Goal: Task Accomplishment & Management: Use online tool/utility

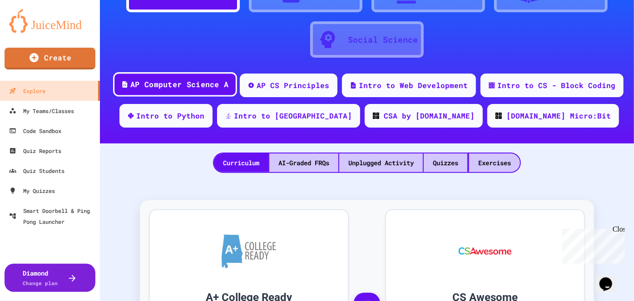
scroll to position [73, 0]
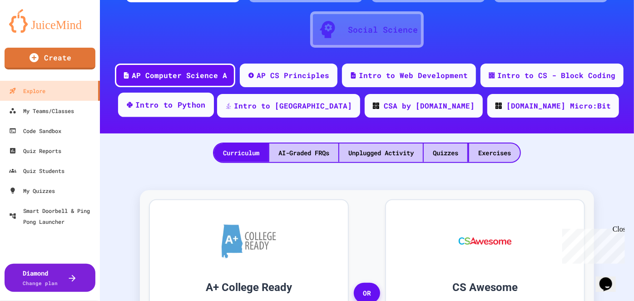
click at [206, 109] on div "Intro to Python" at bounding box center [170, 104] width 70 height 11
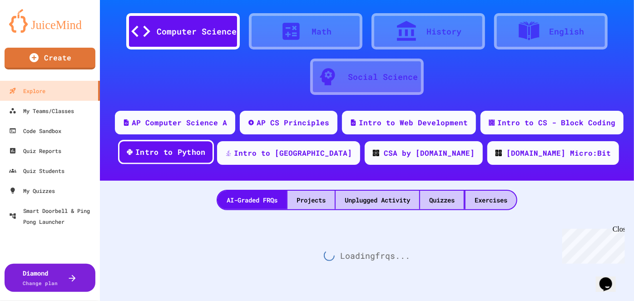
scroll to position [73, 0]
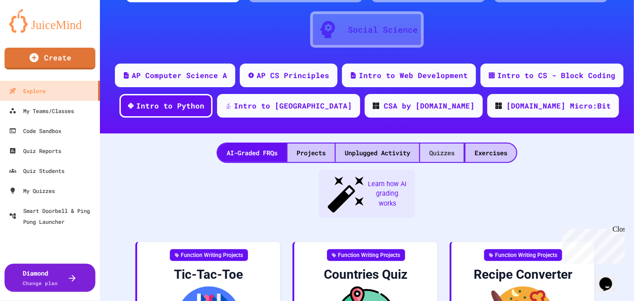
click at [433, 152] on div "Quizzes" at bounding box center [442, 152] width 44 height 19
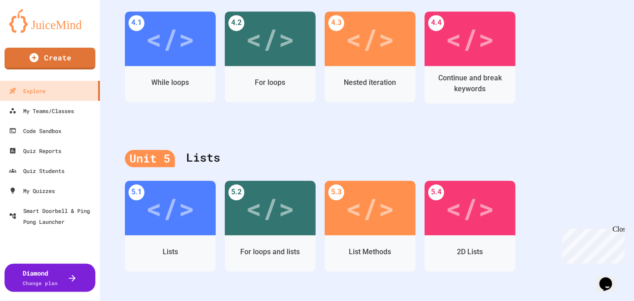
scroll to position [1004, 0]
click at [174, 37] on div "</>" at bounding box center [169, 36] width 51 height 43
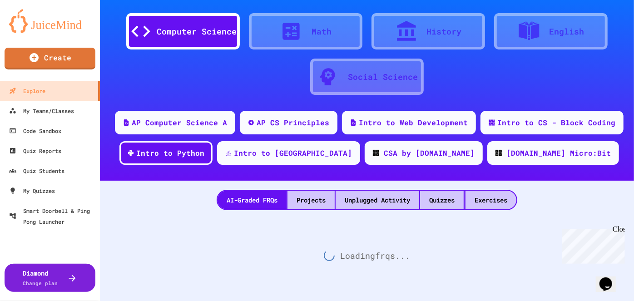
scroll to position [1004, 0]
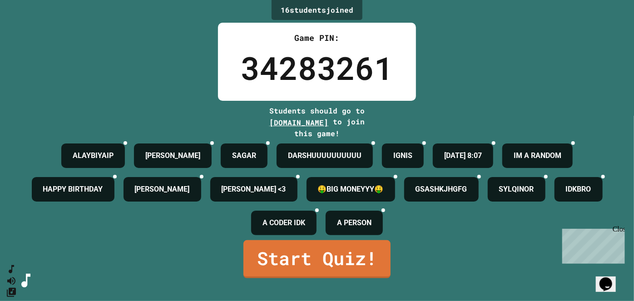
click at [621, 227] on div "Close" at bounding box center [617, 230] width 11 height 11
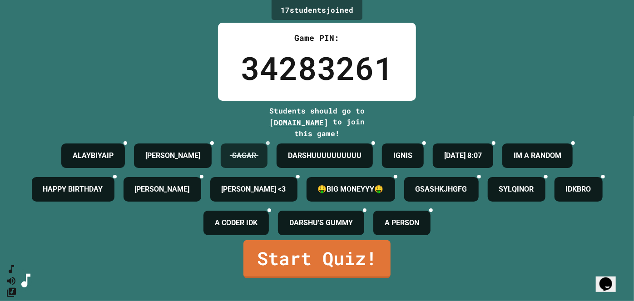
click at [276, 145] on icon at bounding box center [273, 148] width 6 height 6
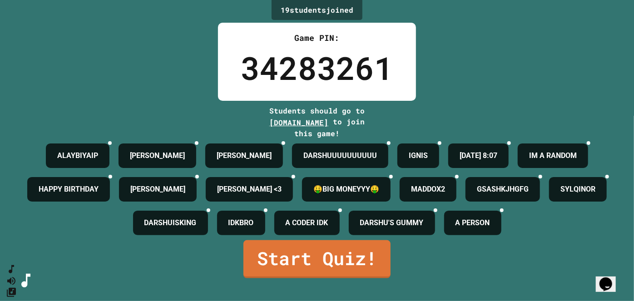
scroll to position [49, 0]
click at [310, 275] on link "Start Quiz!" at bounding box center [316, 258] width 145 height 40
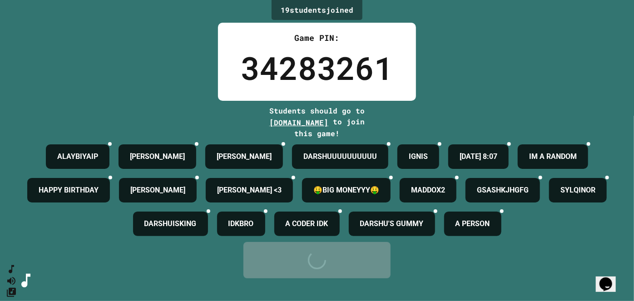
scroll to position [0, 0]
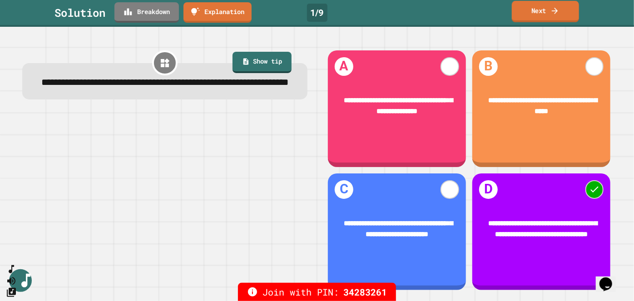
click at [557, 7] on icon at bounding box center [554, 11] width 9 height 10
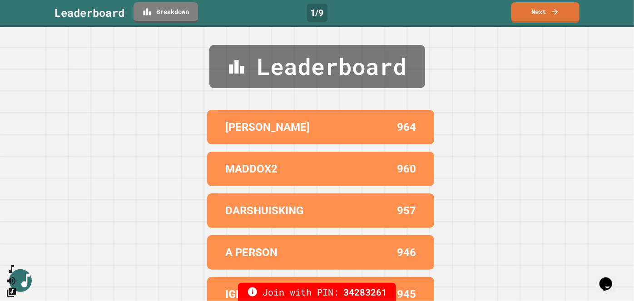
scroll to position [13, 0]
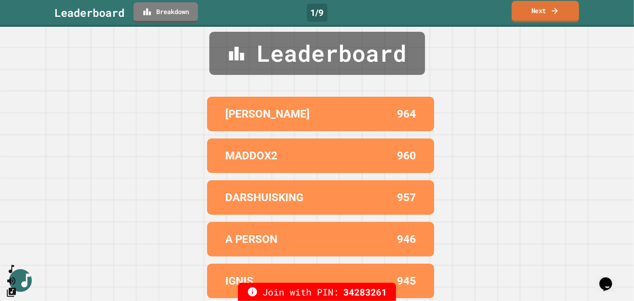
click at [544, 15] on link "Next" at bounding box center [545, 11] width 67 height 21
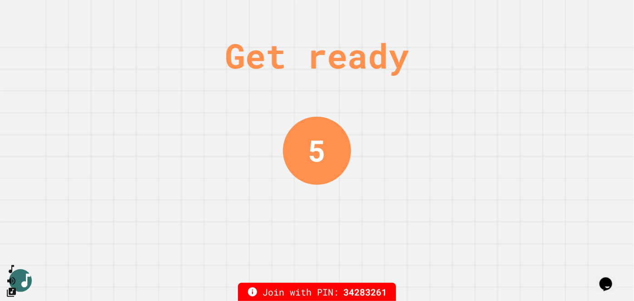
scroll to position [0, 0]
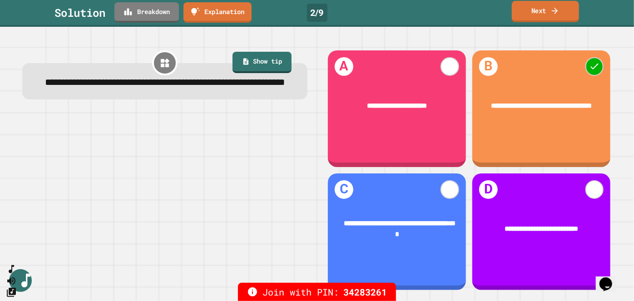
click at [532, 14] on link "Next" at bounding box center [545, 11] width 67 height 21
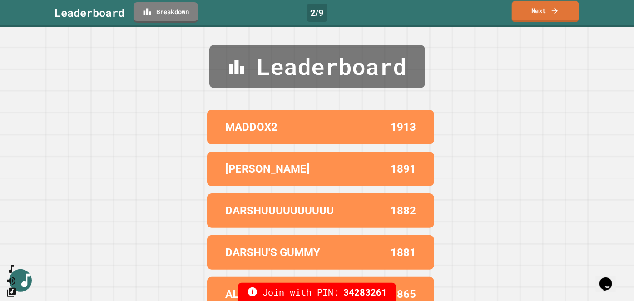
click at [532, 14] on link "Next" at bounding box center [545, 11] width 67 height 21
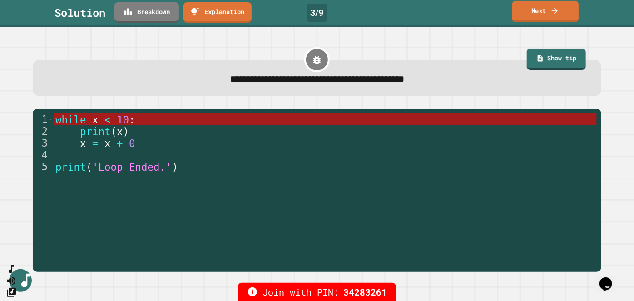
click at [520, 16] on link "Next" at bounding box center [545, 11] width 67 height 21
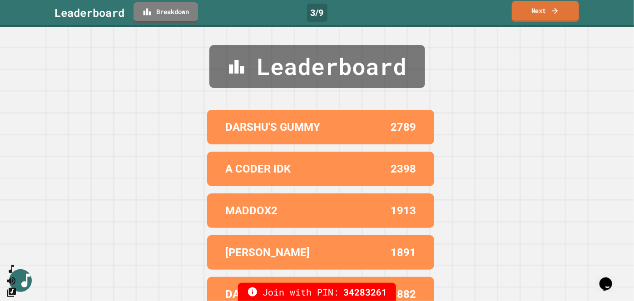
click at [540, 12] on link "Next" at bounding box center [545, 11] width 67 height 21
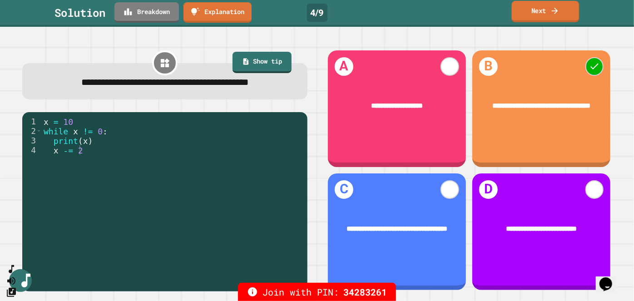
click at [542, 10] on link "Next" at bounding box center [546, 11] width 68 height 21
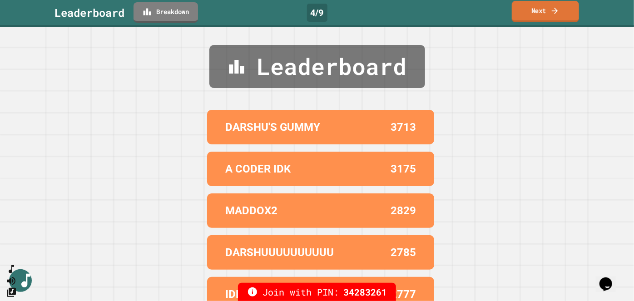
click at [537, 11] on link "Next" at bounding box center [545, 11] width 67 height 21
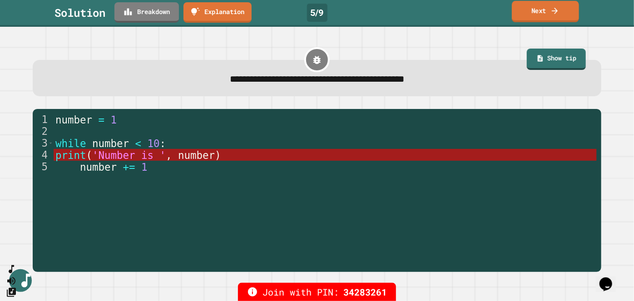
click at [539, 15] on link "Next" at bounding box center [545, 11] width 67 height 21
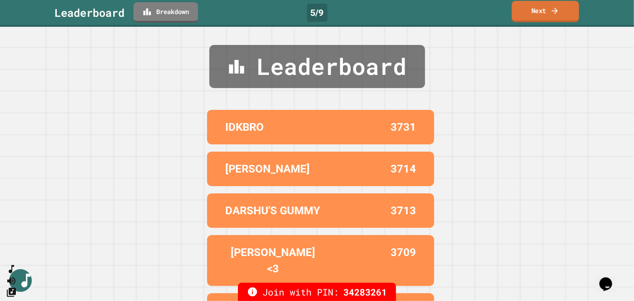
click at [539, 15] on link "Next" at bounding box center [545, 11] width 67 height 21
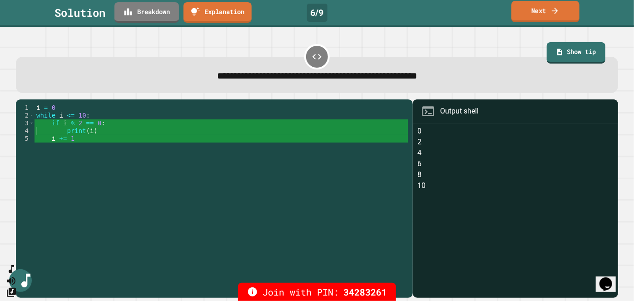
click at [553, 8] on icon at bounding box center [554, 11] width 9 height 10
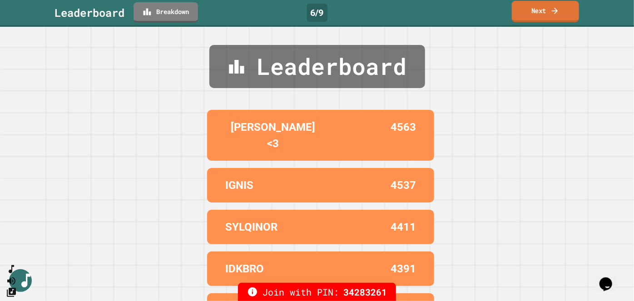
click at [553, 8] on icon at bounding box center [554, 11] width 9 height 10
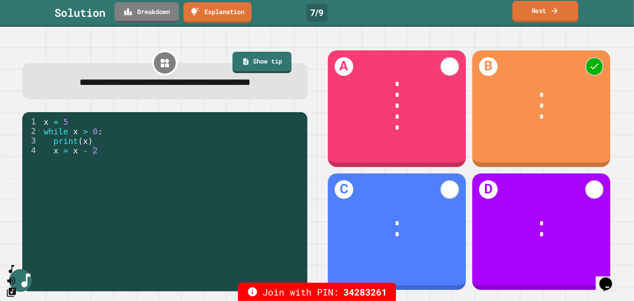
click at [529, 15] on link "Next" at bounding box center [545, 11] width 66 height 21
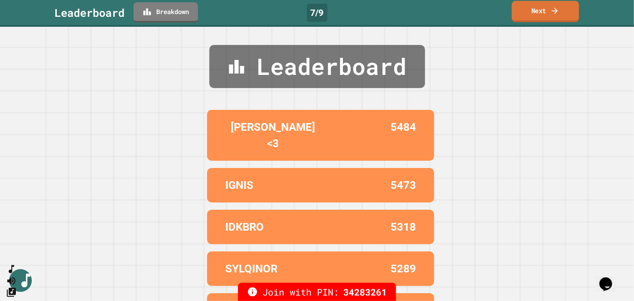
click at [529, 15] on link "Next" at bounding box center [545, 11] width 67 height 21
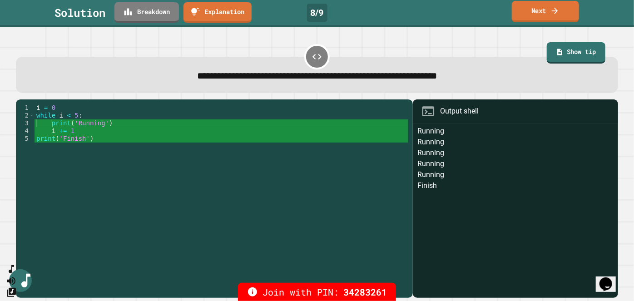
click at [529, 15] on link "Next" at bounding box center [545, 11] width 67 height 21
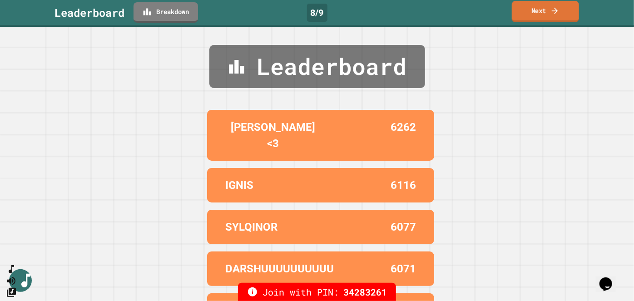
click at [529, 15] on link "Next" at bounding box center [545, 11] width 67 height 21
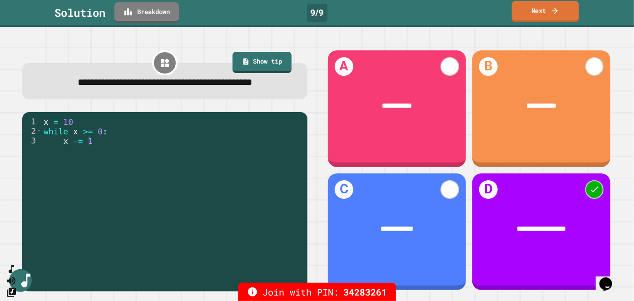
click at [529, 15] on link "Next" at bounding box center [545, 11] width 67 height 21
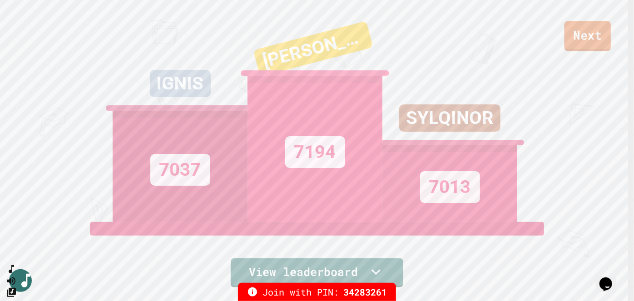
click at [599, 31] on link "Next" at bounding box center [587, 36] width 47 height 30
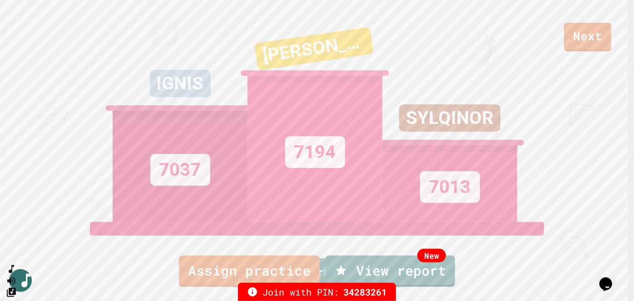
scroll to position [19, 0]
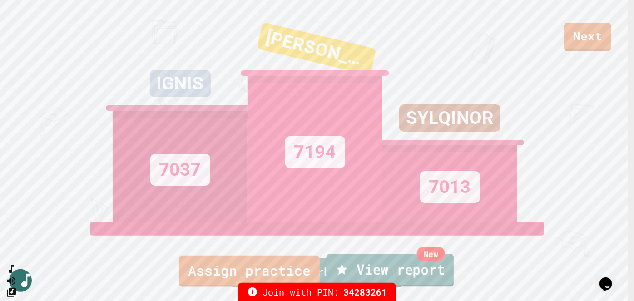
click at [378, 265] on link "New View report" at bounding box center [390, 270] width 128 height 33
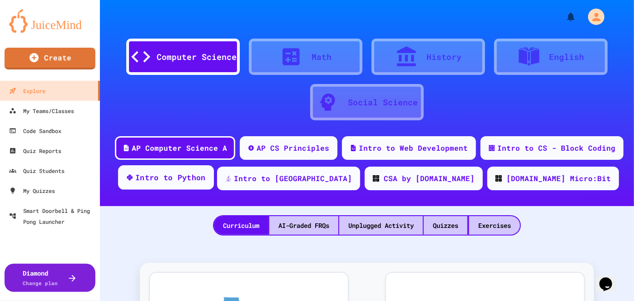
click at [214, 184] on div "Intro to Python" at bounding box center [166, 177] width 96 height 25
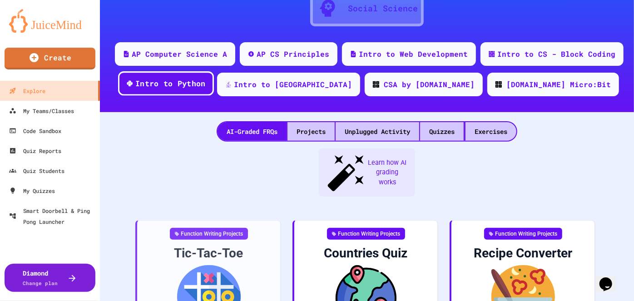
scroll to position [95, 0]
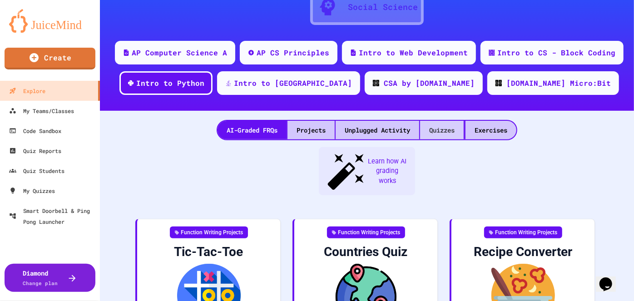
click at [431, 134] on div "Quizzes" at bounding box center [442, 130] width 44 height 19
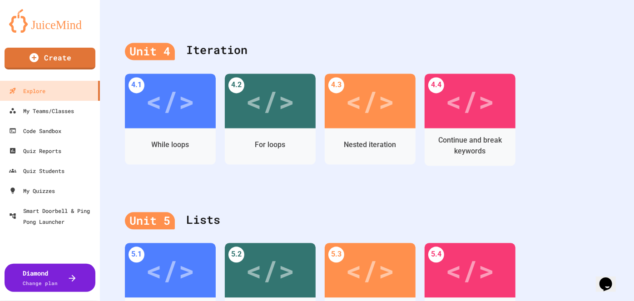
scroll to position [940, 0]
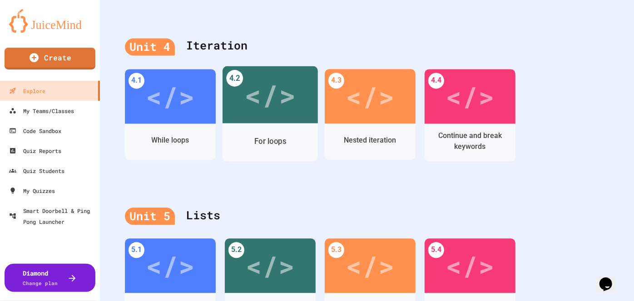
click at [282, 87] on div "</>" at bounding box center [269, 94] width 51 height 43
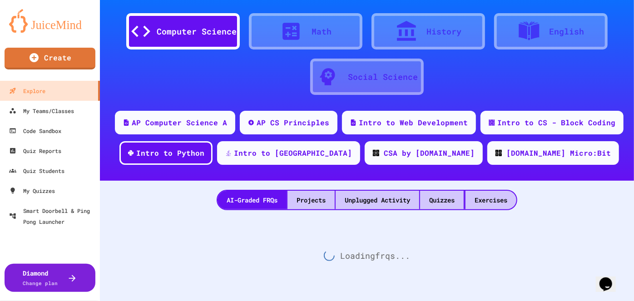
scroll to position [940, 0]
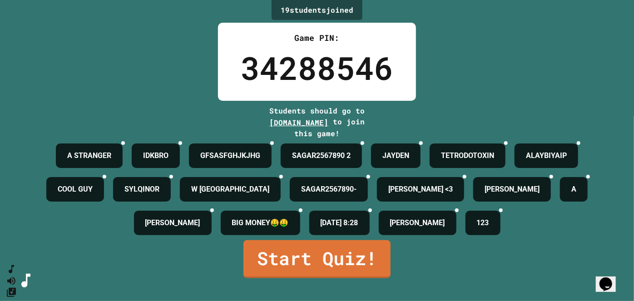
scroll to position [49, 0]
click at [299, 272] on link "Start Quiz!" at bounding box center [317, 258] width 146 height 40
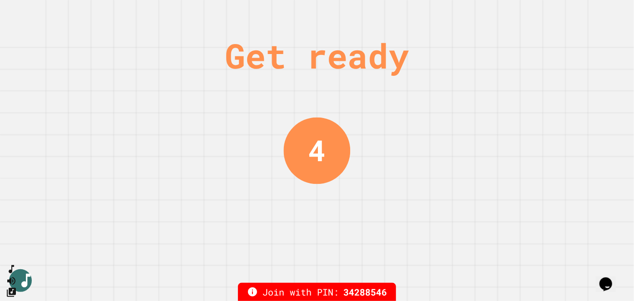
scroll to position [0, 0]
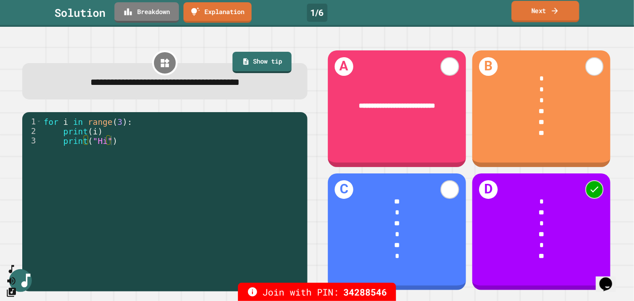
click at [545, 17] on link "Next" at bounding box center [545, 11] width 68 height 21
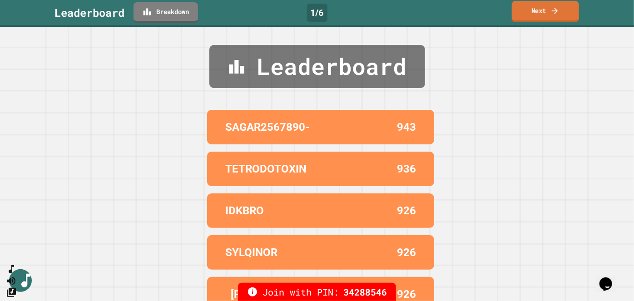
click at [545, 17] on link "Next" at bounding box center [545, 11] width 67 height 21
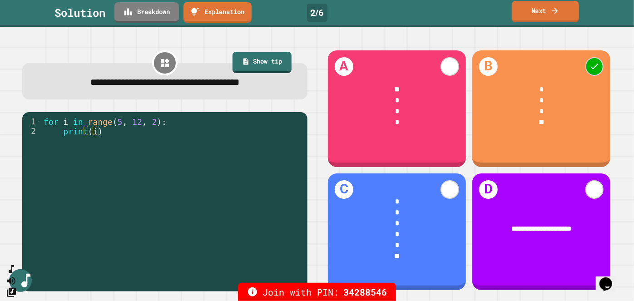
click at [545, 17] on link "Next" at bounding box center [545, 11] width 67 height 21
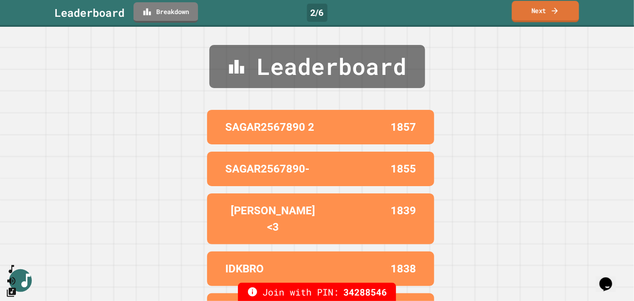
click at [545, 17] on link "Next" at bounding box center [545, 11] width 67 height 21
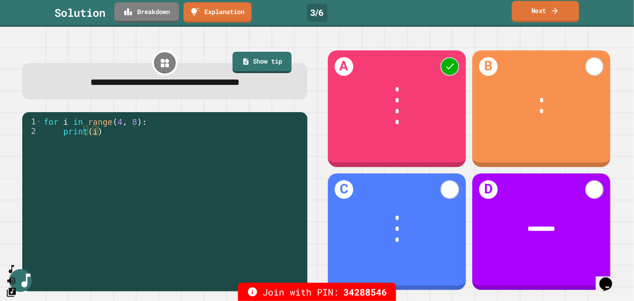
click at [545, 17] on link "Next" at bounding box center [545, 11] width 67 height 21
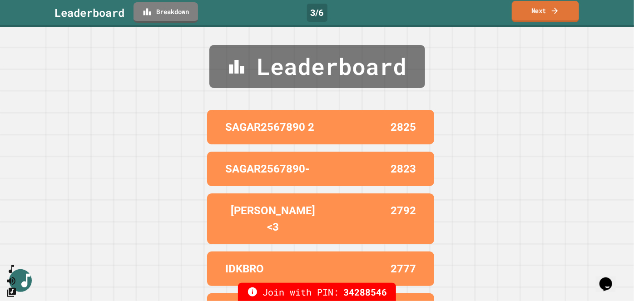
click at [545, 17] on link "Next" at bounding box center [545, 11] width 67 height 21
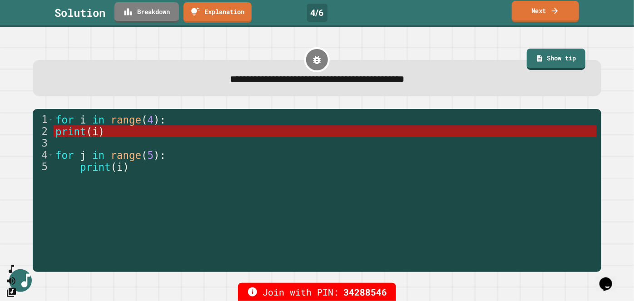
click at [545, 17] on link "Next" at bounding box center [545, 11] width 67 height 21
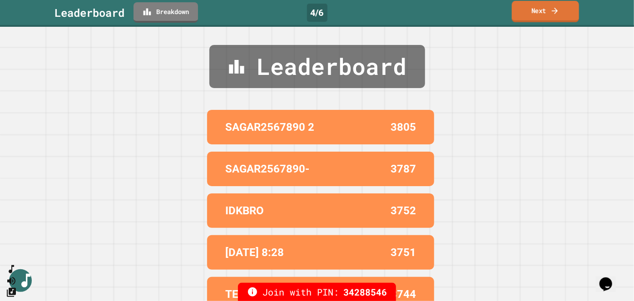
click at [544, 5] on link "Next" at bounding box center [545, 11] width 67 height 21
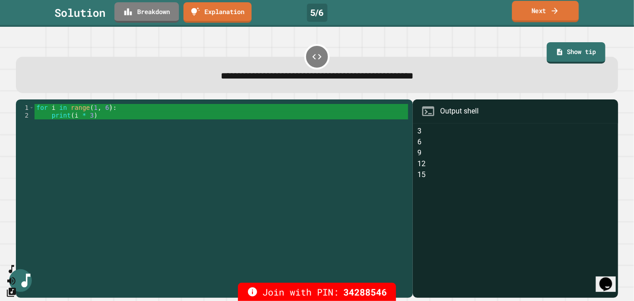
click at [553, 9] on icon at bounding box center [554, 11] width 9 height 10
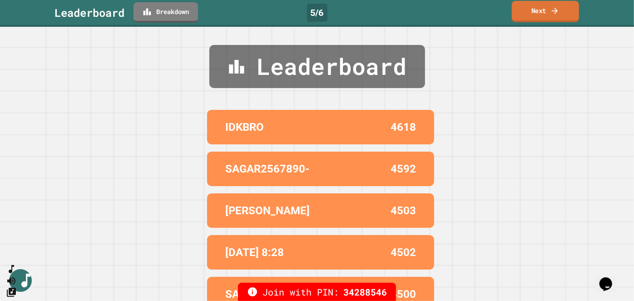
click at [553, 9] on icon at bounding box center [554, 11] width 9 height 10
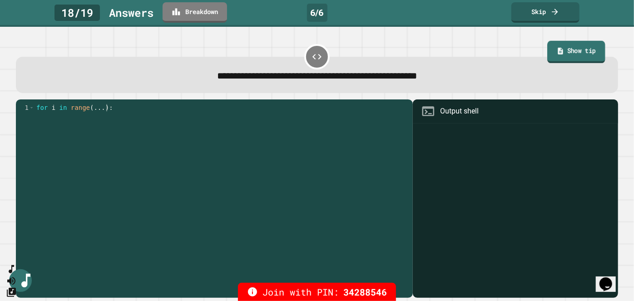
click at [557, 49] on link "Show tip" at bounding box center [576, 52] width 58 height 23
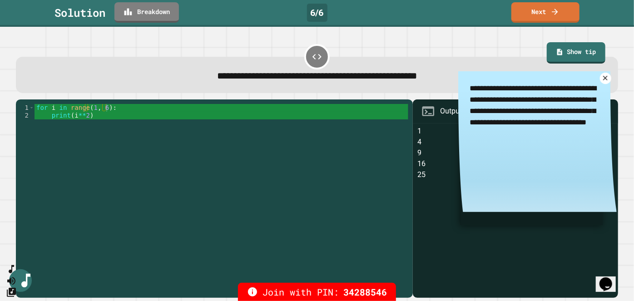
click at [601, 80] on icon at bounding box center [605, 78] width 8 height 8
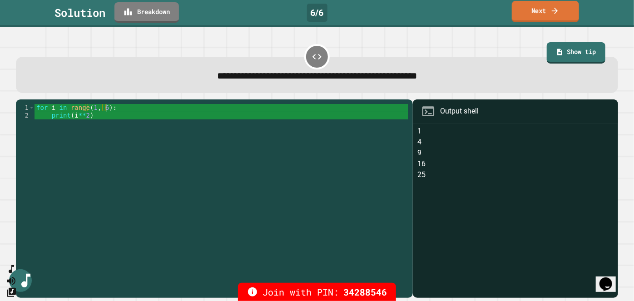
click at [529, 12] on link "Next" at bounding box center [545, 11] width 67 height 21
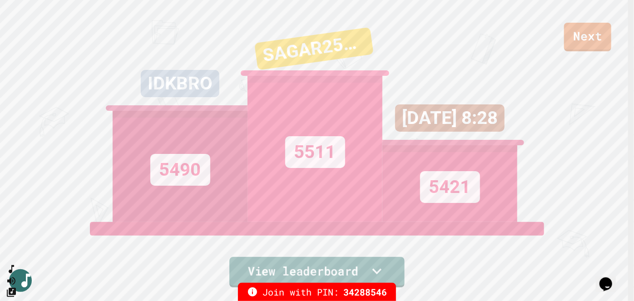
click at [298, 271] on link "View leaderboard" at bounding box center [316, 272] width 175 height 30
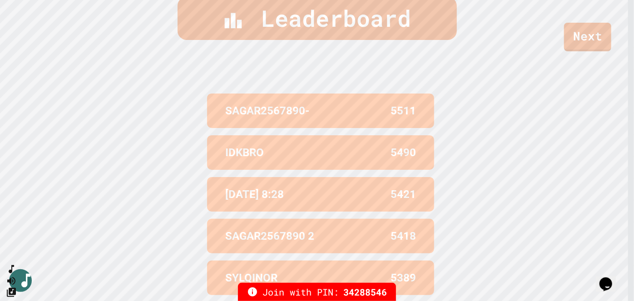
scroll to position [355, 0]
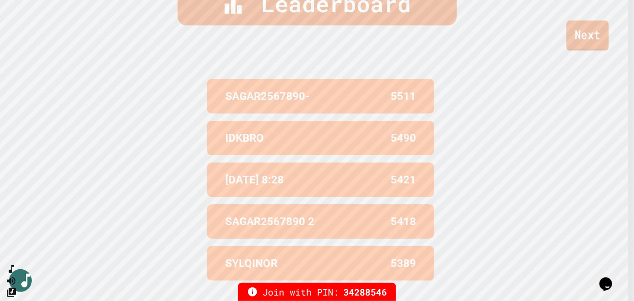
click at [593, 46] on link "Next" at bounding box center [587, 35] width 42 height 30
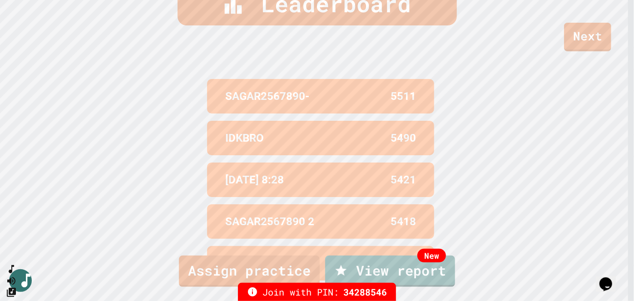
scroll to position [19, 0]
click at [362, 270] on link "New View report" at bounding box center [390, 270] width 128 height 33
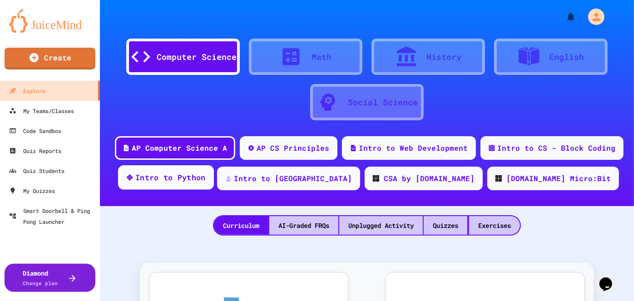
click at [206, 182] on div "Intro to Python" at bounding box center [170, 177] width 70 height 11
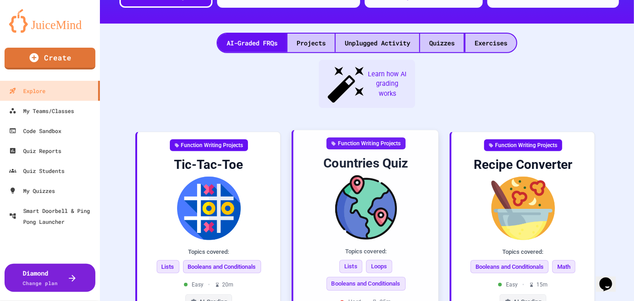
scroll to position [183, 0]
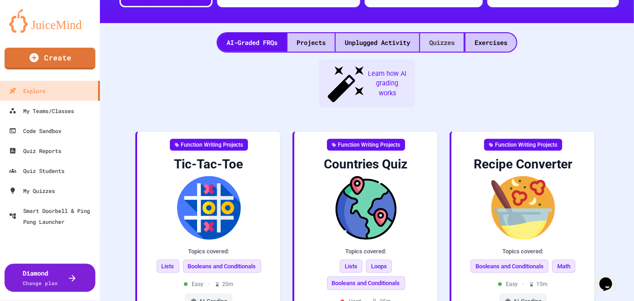
click at [443, 44] on div "Quizzes" at bounding box center [442, 42] width 44 height 19
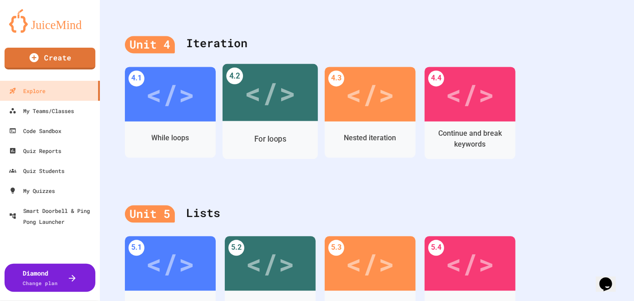
scroll to position [943, 0]
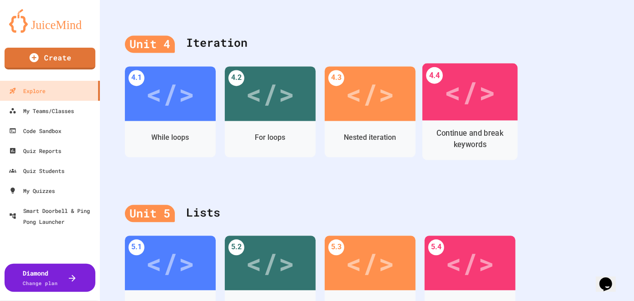
click at [466, 89] on div "</>" at bounding box center [469, 91] width 51 height 43
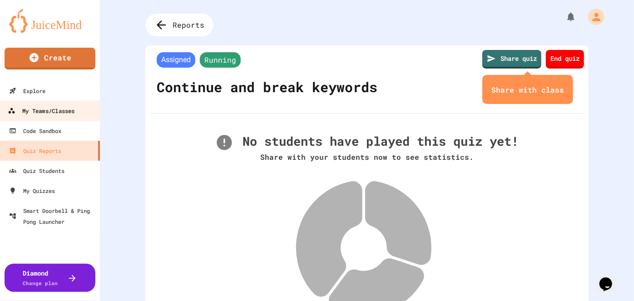
click at [47, 112] on div "My Teams/Classes" at bounding box center [41, 110] width 67 height 11
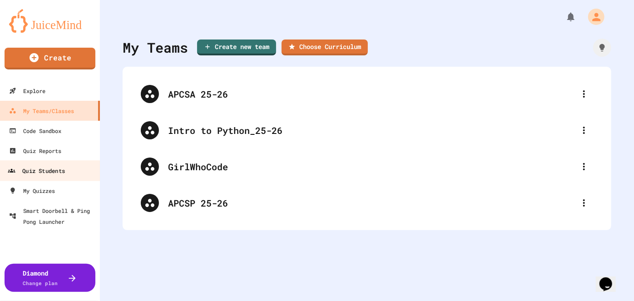
click at [52, 167] on div "Quiz Students" at bounding box center [36, 170] width 57 height 11
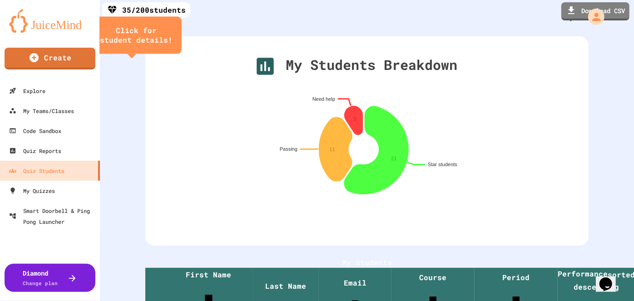
scroll to position [4, 0]
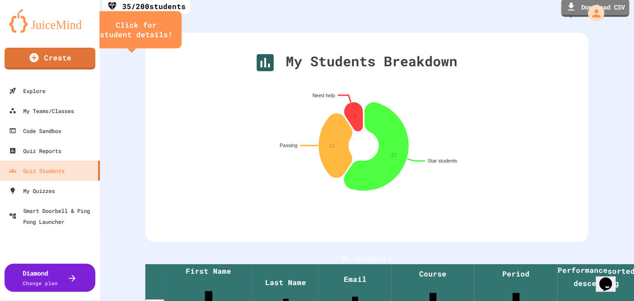
click at [65, 23] on img at bounding box center [50, 21] width 82 height 24
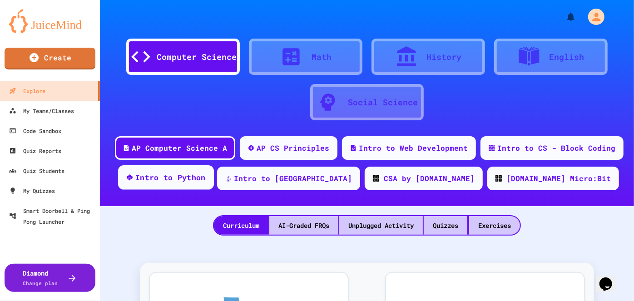
click at [214, 184] on div "Intro to Python" at bounding box center [166, 177] width 96 height 25
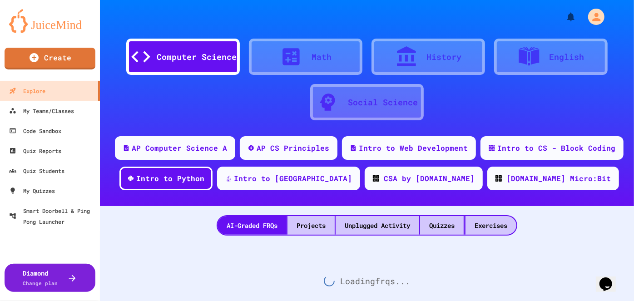
scroll to position [31, 0]
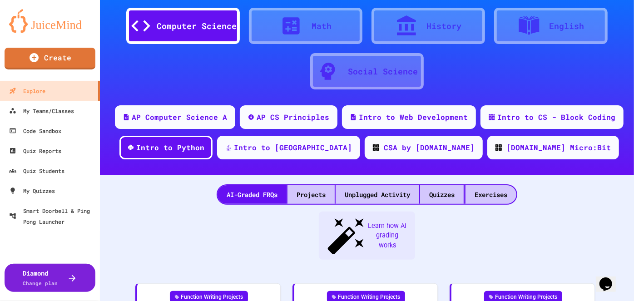
click at [446, 183] on div "AI-Graded FRQs Projects Unplugged Activity Quizzes Exercises" at bounding box center [367, 190] width 534 height 30
click at [445, 191] on div "Quizzes" at bounding box center [442, 194] width 44 height 19
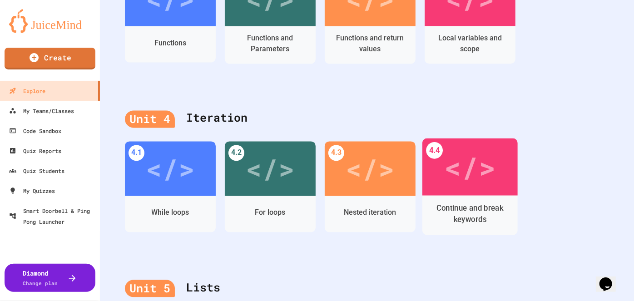
scroll to position [894, 0]
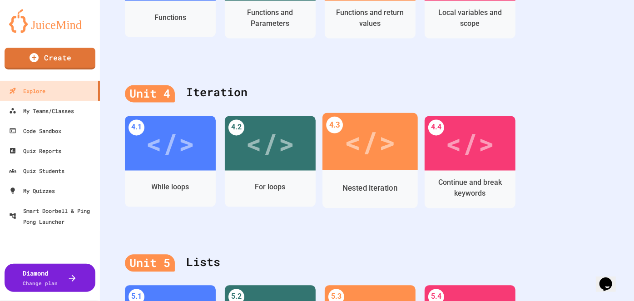
click at [367, 189] on div "Nested iteration" at bounding box center [370, 187] width 55 height 11
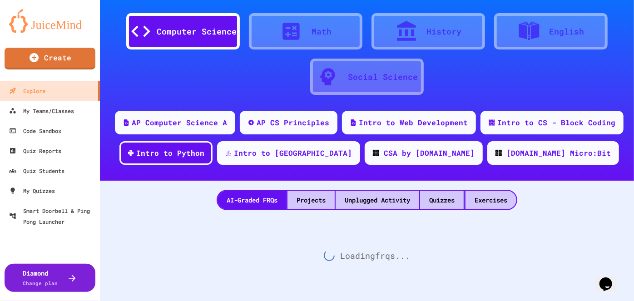
scroll to position [894, 0]
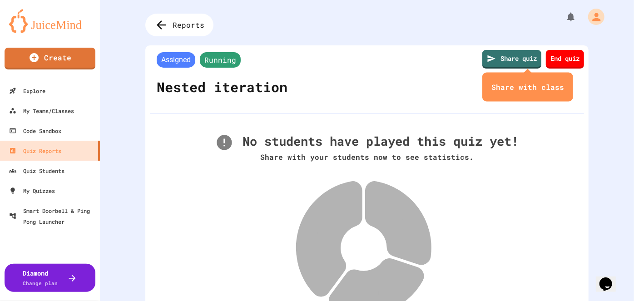
click at [48, 32] on img at bounding box center [50, 21] width 82 height 24
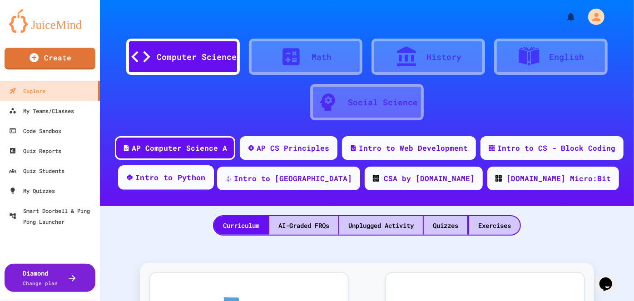
click at [206, 175] on div "Intro to Python" at bounding box center [170, 177] width 70 height 11
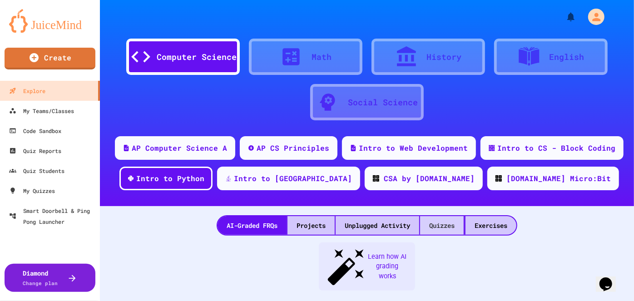
click at [439, 231] on div "Quizzes" at bounding box center [442, 225] width 44 height 19
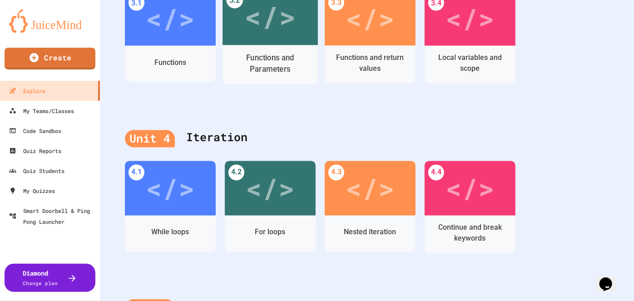
scroll to position [850, 0]
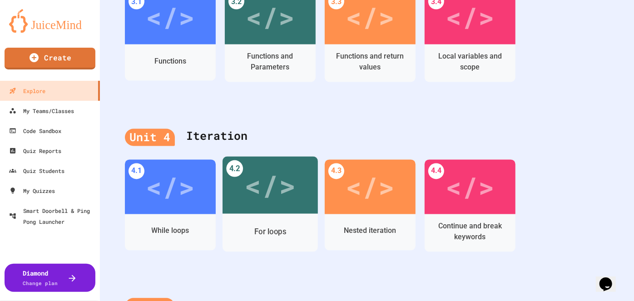
click at [264, 215] on div "For loops" at bounding box center [269, 233] width 95 height 38
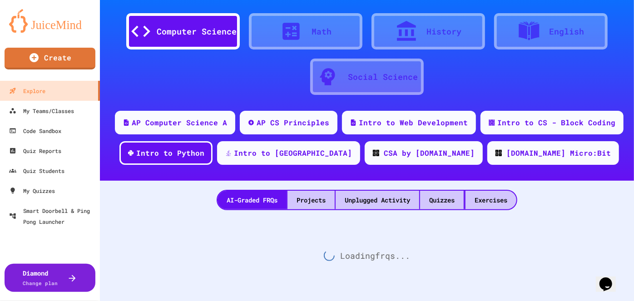
scroll to position [850, 0]
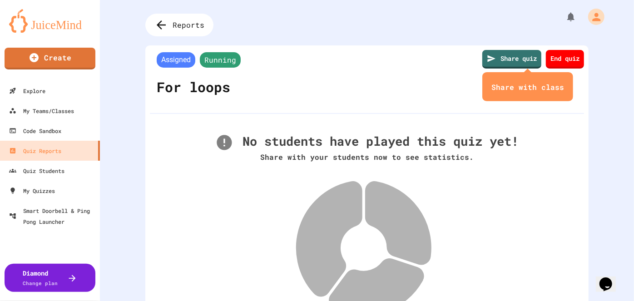
click at [56, 22] on img at bounding box center [50, 21] width 82 height 24
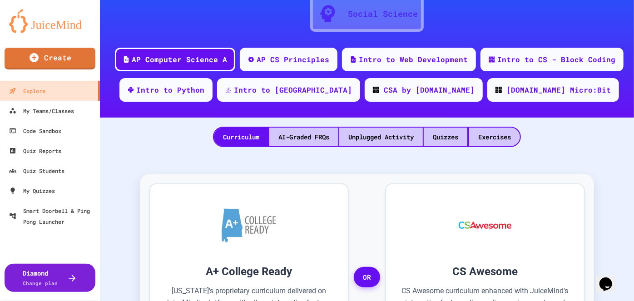
scroll to position [89, 0]
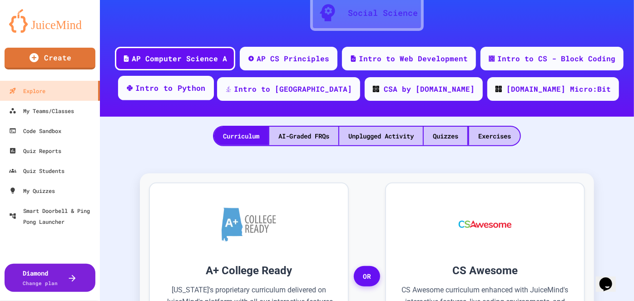
click at [206, 87] on div "Intro to Python" at bounding box center [170, 88] width 70 height 11
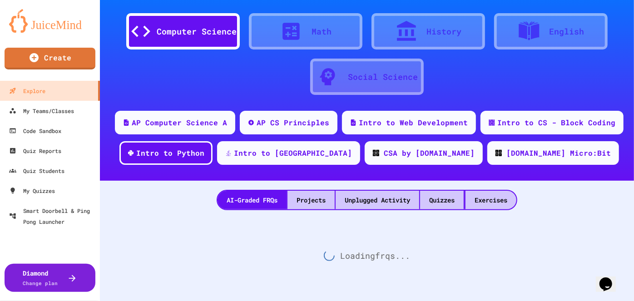
scroll to position [89, 0]
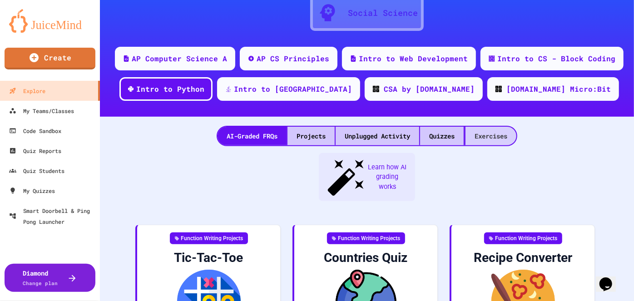
click at [487, 138] on div "Exercises" at bounding box center [490, 136] width 51 height 19
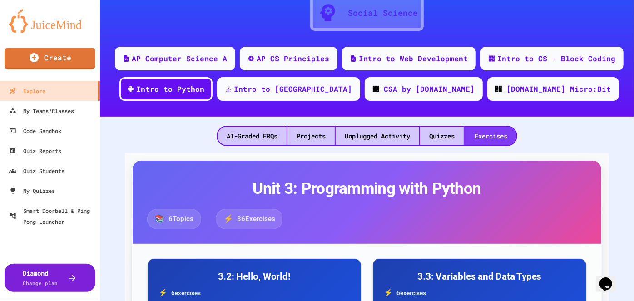
scroll to position [93, 0]
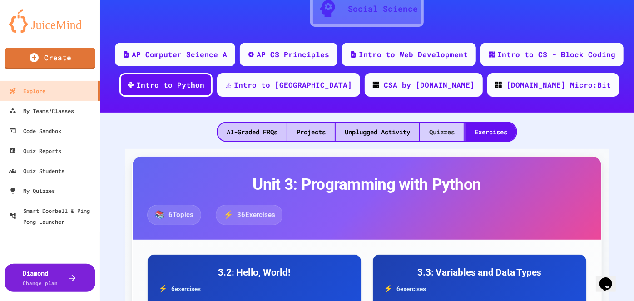
click at [433, 128] on div "Quizzes" at bounding box center [442, 132] width 44 height 19
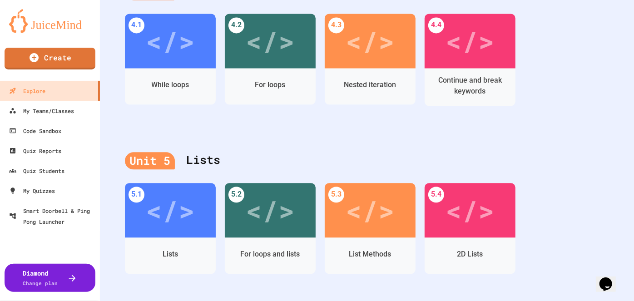
scroll to position [995, 0]
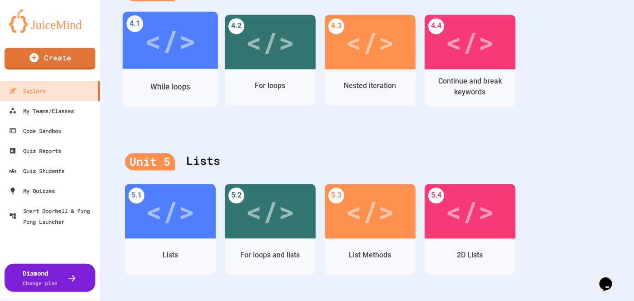
click at [156, 48] on div "</>" at bounding box center [169, 39] width 51 height 43
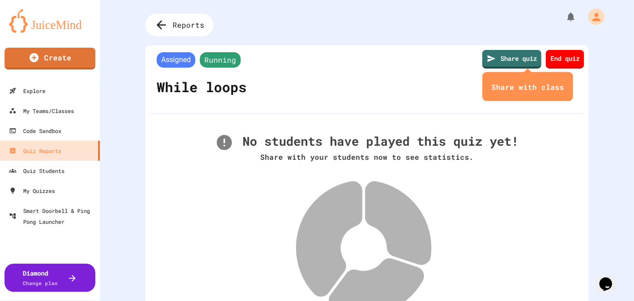
click at [60, 31] on img at bounding box center [50, 21] width 82 height 24
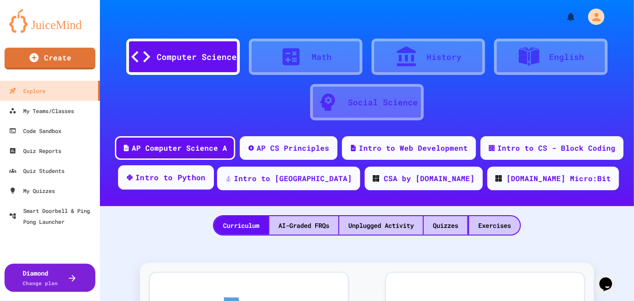
click at [206, 182] on div "Intro to Python" at bounding box center [170, 177] width 70 height 11
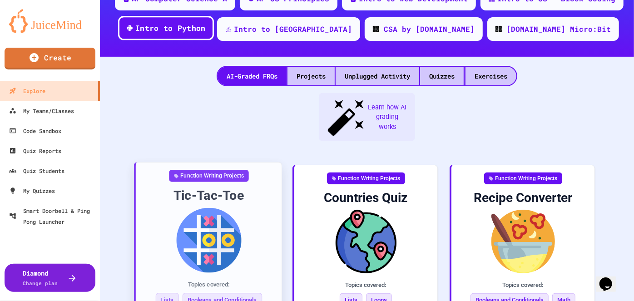
scroll to position [153, 0]
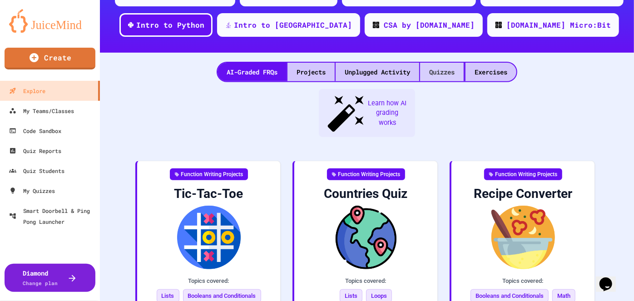
click at [444, 69] on div "Quizzes" at bounding box center [442, 72] width 44 height 19
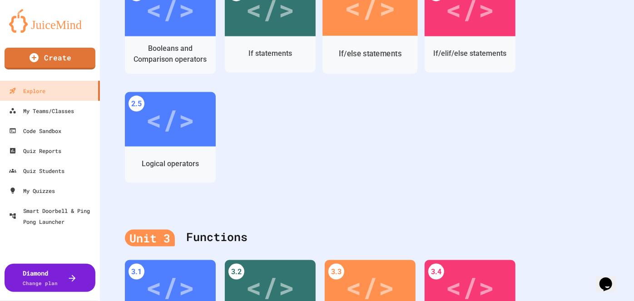
scroll to position [579, 0]
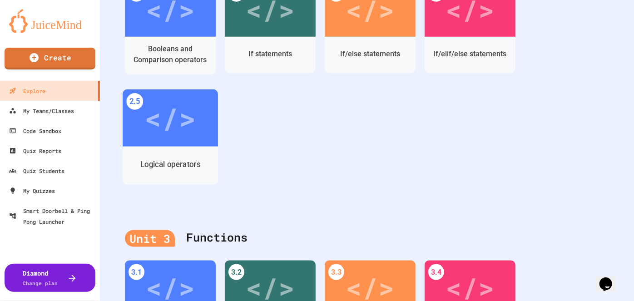
click at [178, 115] on div "</>" at bounding box center [169, 118] width 51 height 43
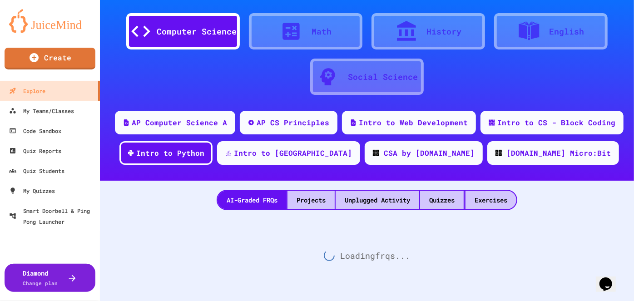
scroll to position [579, 0]
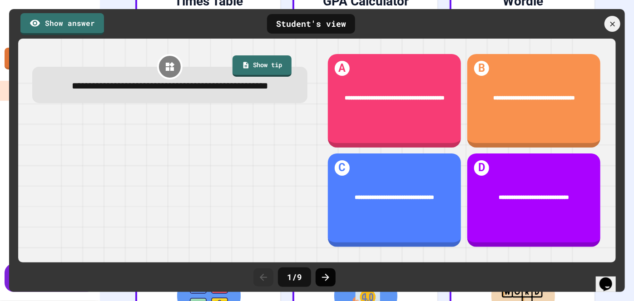
click at [324, 276] on icon at bounding box center [325, 277] width 11 height 11
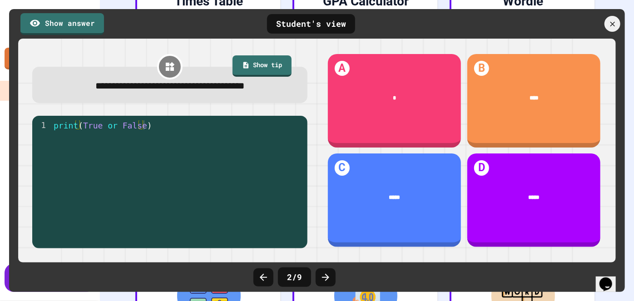
click at [324, 276] on icon at bounding box center [325, 277] width 11 height 11
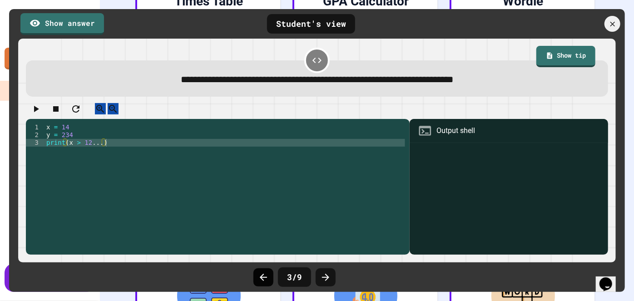
click at [257, 285] on div at bounding box center [263, 277] width 20 height 18
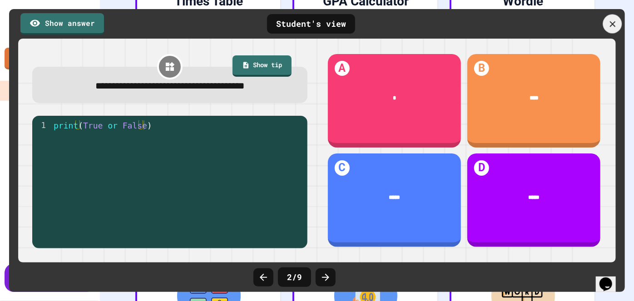
click at [619, 20] on div at bounding box center [612, 24] width 19 height 19
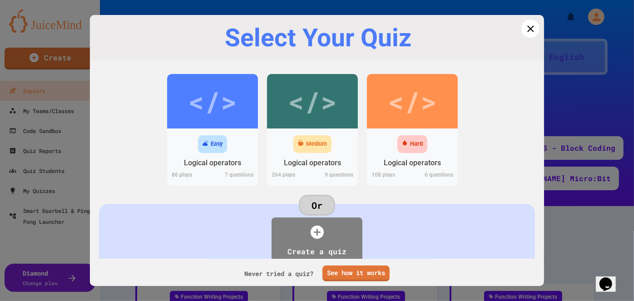
scroll to position [579, 0]
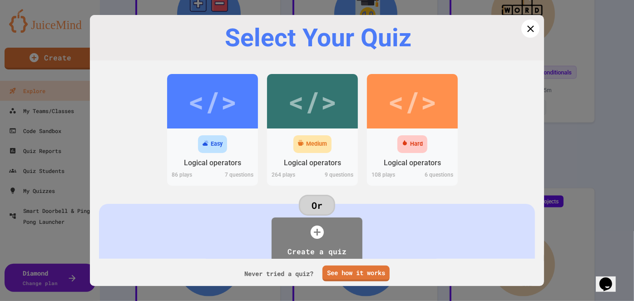
click at [529, 21] on link at bounding box center [530, 29] width 18 height 18
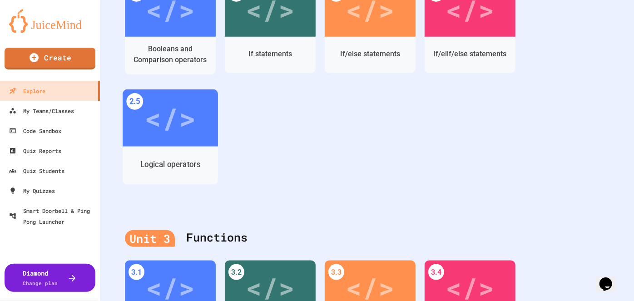
click at [171, 121] on div "</>" at bounding box center [169, 118] width 51 height 43
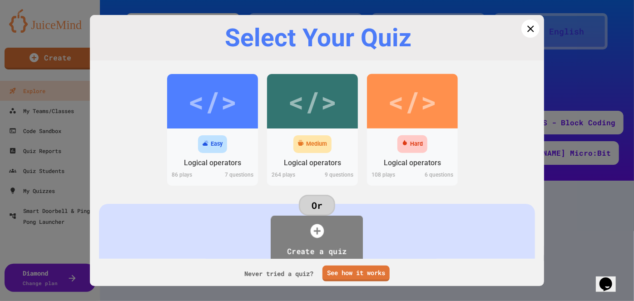
scroll to position [579, 0]
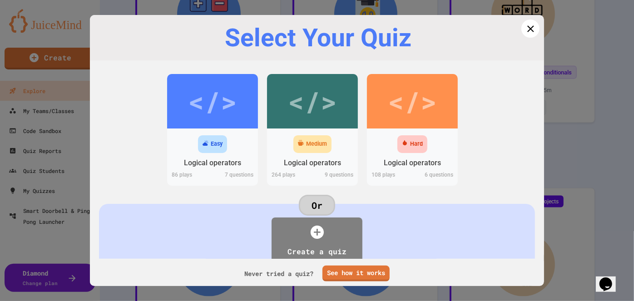
click at [458, 233] on div "Or Create a quiz" at bounding box center [317, 238] width 436 height 68
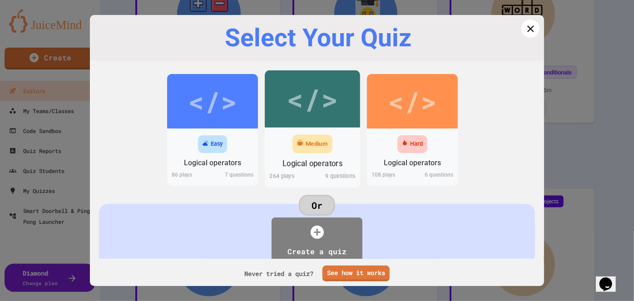
click at [327, 115] on div "</>" at bounding box center [311, 99] width 51 height 43
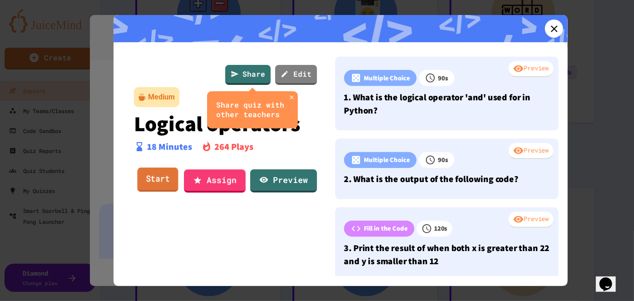
click at [156, 180] on link "Start" at bounding box center [157, 179] width 41 height 25
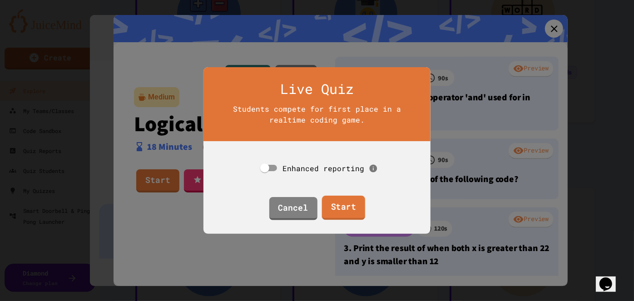
click at [352, 205] on link "Start" at bounding box center [342, 208] width 43 height 25
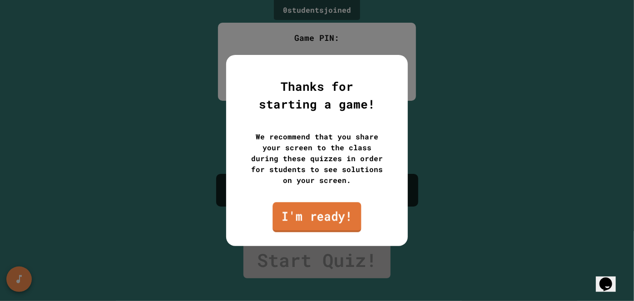
click at [304, 214] on link "I'm ready!" at bounding box center [316, 217] width 89 height 30
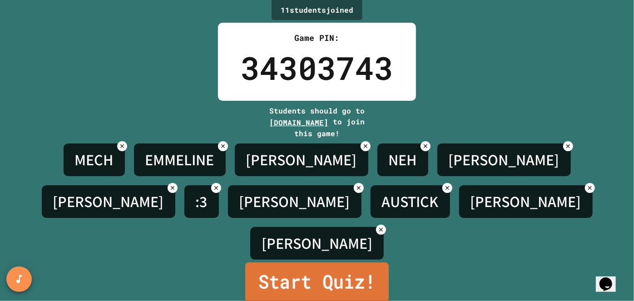
click at [316, 262] on link "Start Quiz!" at bounding box center [316, 282] width 143 height 40
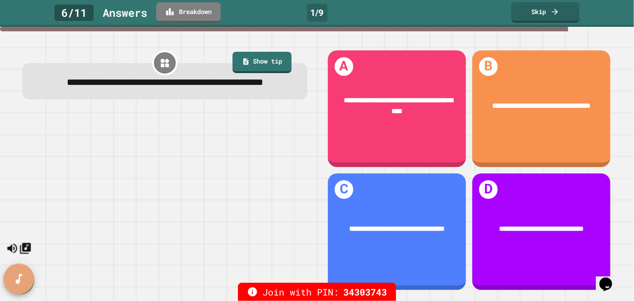
click at [14, 276] on icon "SpeedDial basic example" at bounding box center [18, 278] width 13 height 13
click at [19, 244] on icon "Mute music" at bounding box center [12, 248] width 13 height 13
click at [19, 244] on icon "Unmute music" at bounding box center [12, 248] width 13 height 13
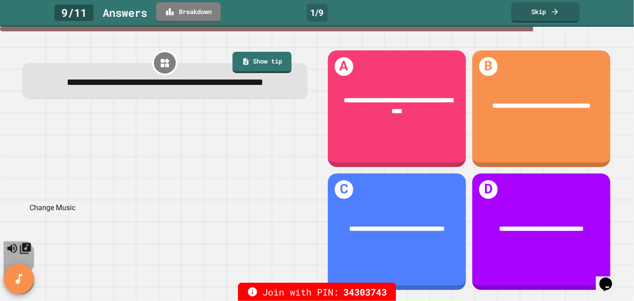
click at [20, 243] on icon "Change Music" at bounding box center [25, 248] width 11 height 11
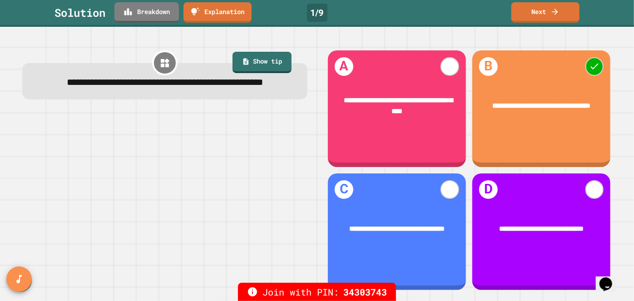
click at [539, 11] on link "Next" at bounding box center [545, 11] width 67 height 21
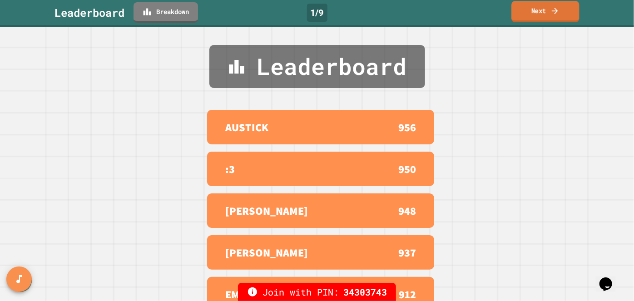
click at [527, 9] on link "Next" at bounding box center [545, 11] width 68 height 21
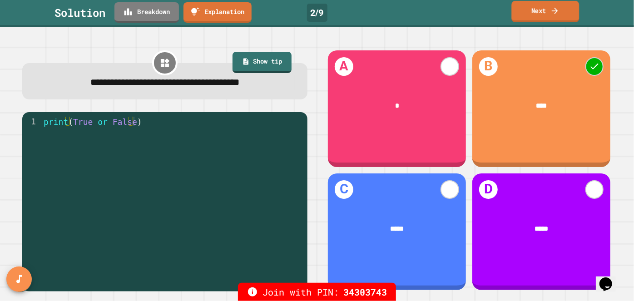
click at [534, 13] on link "Next" at bounding box center [546, 11] width 68 height 21
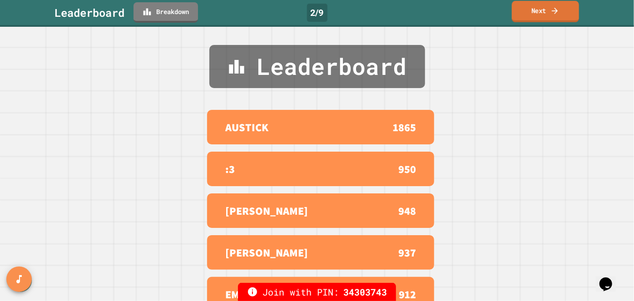
click at [534, 13] on link "Next" at bounding box center [545, 11] width 67 height 21
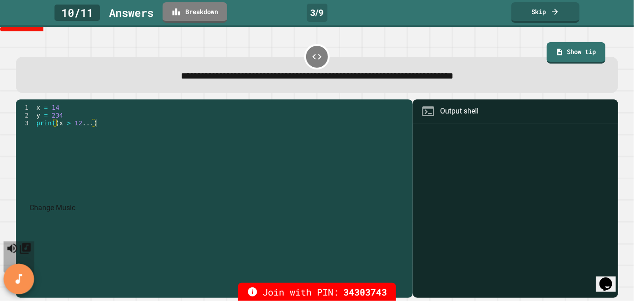
click at [22, 243] on icon "Change Music" at bounding box center [25, 248] width 11 height 11
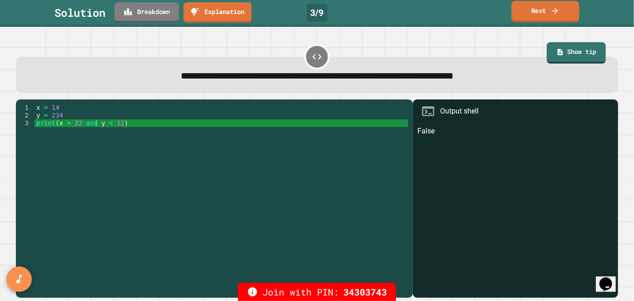
click at [536, 14] on link "Next" at bounding box center [545, 11] width 68 height 21
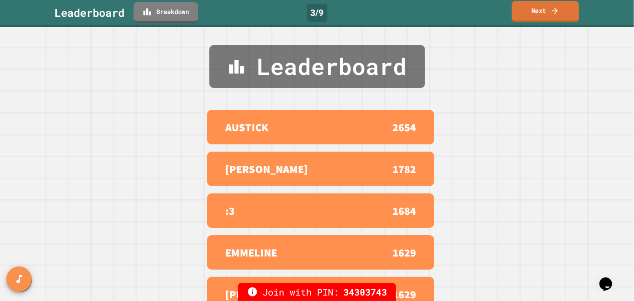
click at [536, 14] on link "Next" at bounding box center [545, 11] width 67 height 21
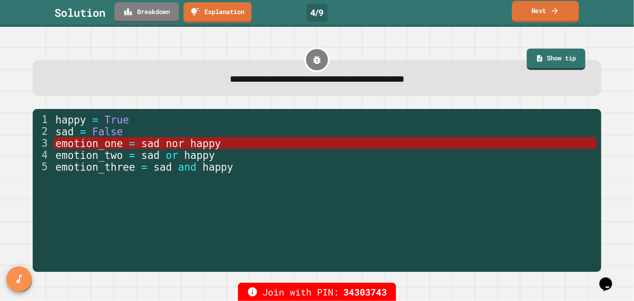
click at [525, 10] on link "Next" at bounding box center [545, 11] width 67 height 21
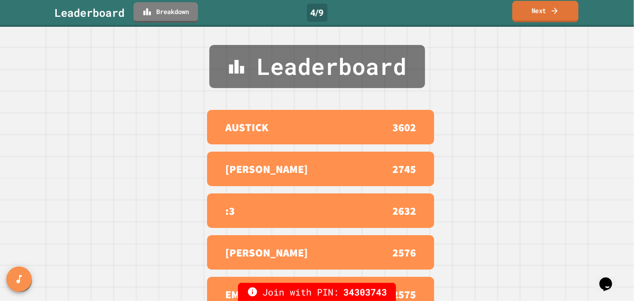
click at [534, 17] on link "Next" at bounding box center [545, 11] width 66 height 21
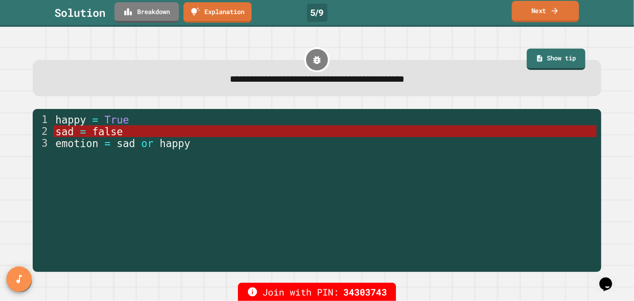
click at [545, 14] on link "Next" at bounding box center [545, 11] width 67 height 21
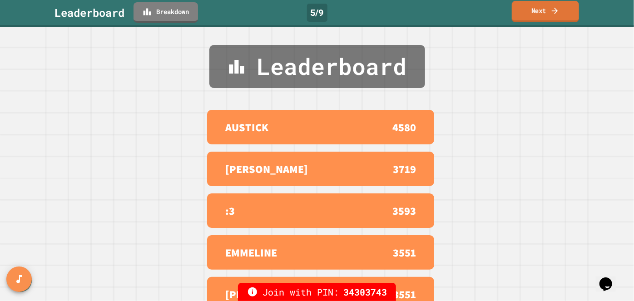
click at [545, 14] on link "Next" at bounding box center [545, 11] width 67 height 21
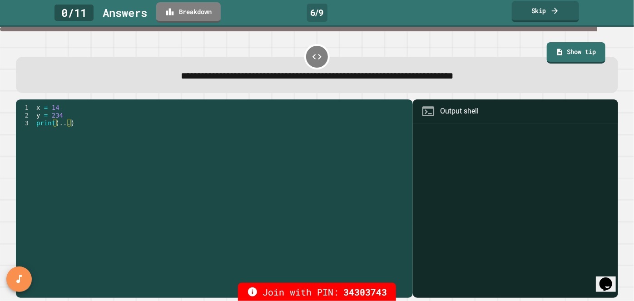
click at [545, 14] on link "Skip" at bounding box center [545, 11] width 67 height 21
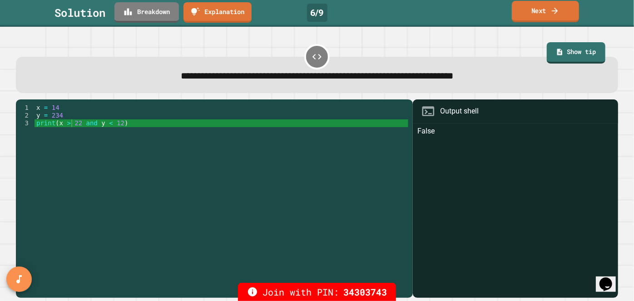
click at [545, 14] on link "Next" at bounding box center [545, 11] width 67 height 21
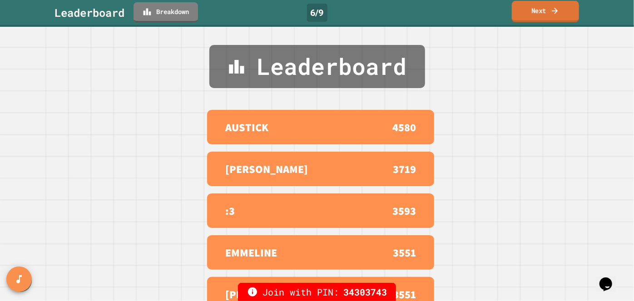
click at [545, 14] on link "Next" at bounding box center [545, 11] width 67 height 21
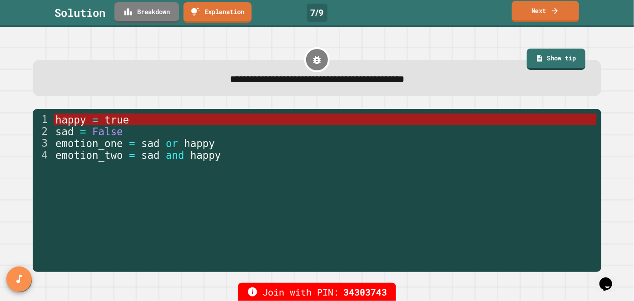
click at [545, 14] on link "Next" at bounding box center [545, 11] width 67 height 21
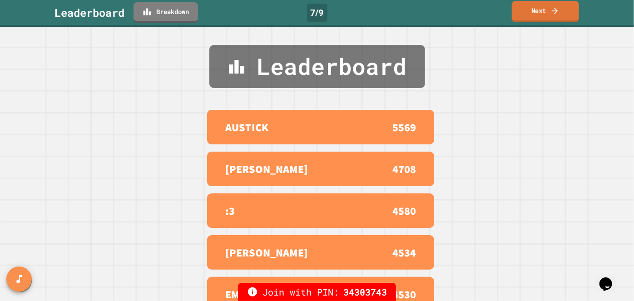
click at [545, 14] on link "Next" at bounding box center [545, 11] width 67 height 21
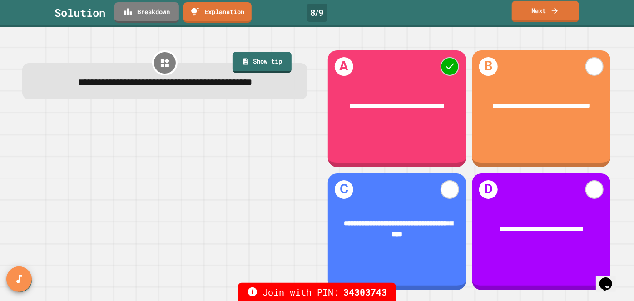
click at [545, 14] on link "Next" at bounding box center [545, 11] width 67 height 21
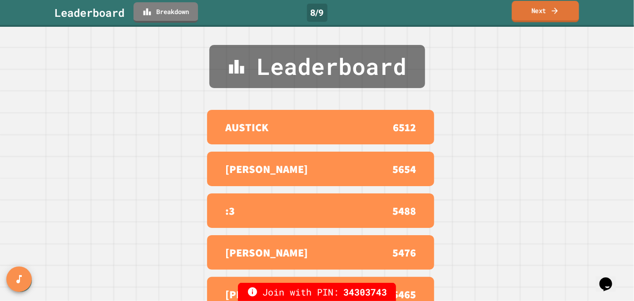
click at [545, 14] on link "Next" at bounding box center [545, 11] width 67 height 21
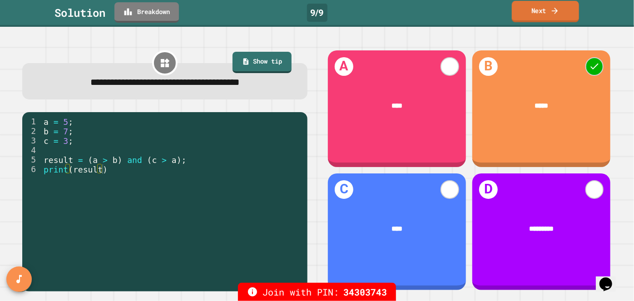
click at [545, 14] on link "Next" at bounding box center [545, 11] width 67 height 21
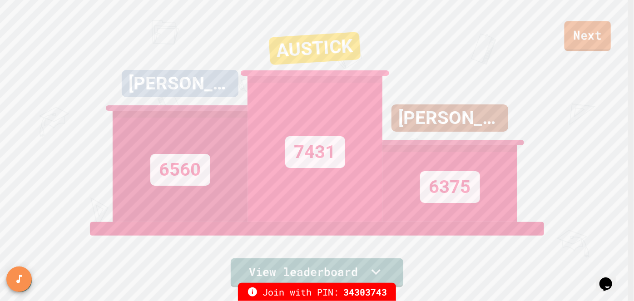
click at [579, 40] on link "Next" at bounding box center [587, 36] width 47 height 30
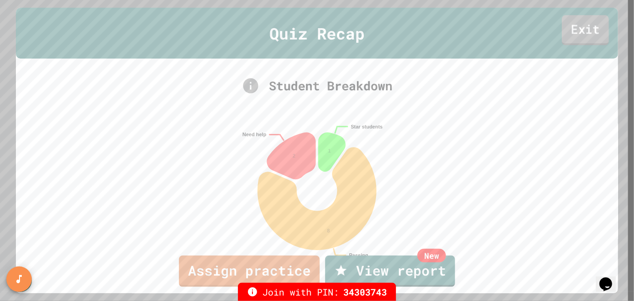
click at [587, 21] on link "Exit" at bounding box center [584, 30] width 47 height 30
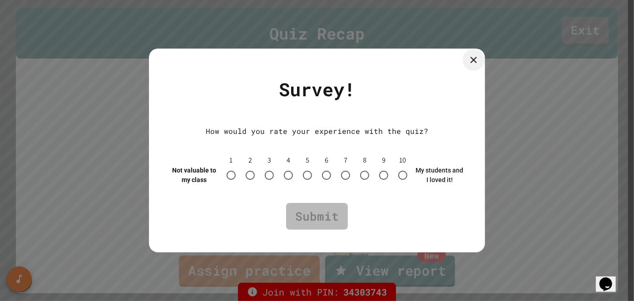
click at [476, 59] on icon at bounding box center [473, 59] width 11 height 11
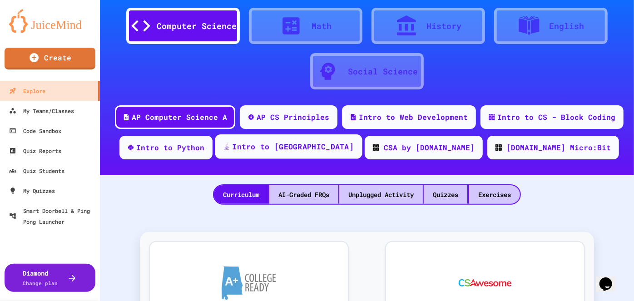
scroll to position [30, 0]
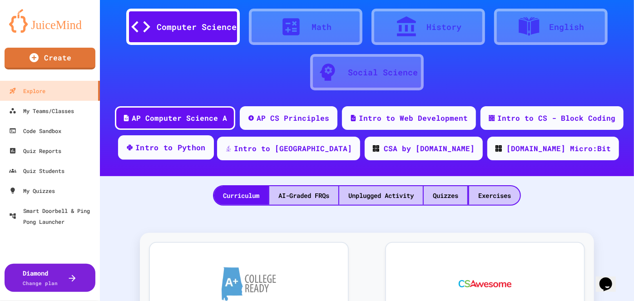
click at [206, 148] on div "Intro to Python" at bounding box center [170, 147] width 70 height 11
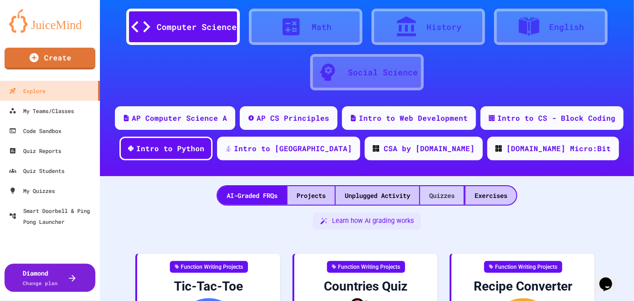
click at [438, 195] on div "Quizzes" at bounding box center [442, 195] width 44 height 19
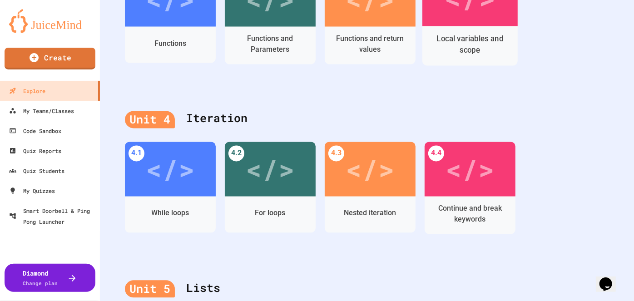
scroll to position [866, 0]
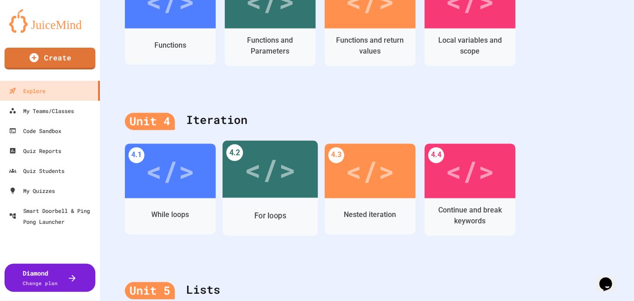
click at [267, 218] on div "For loops" at bounding box center [270, 215] width 32 height 11
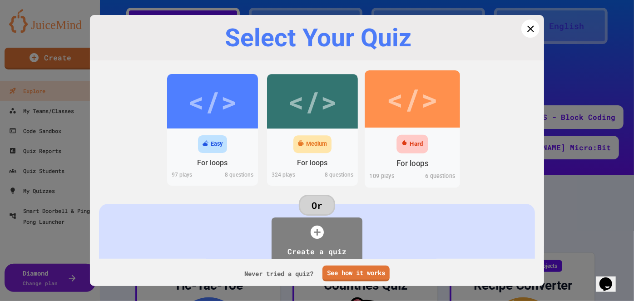
scroll to position [866, 0]
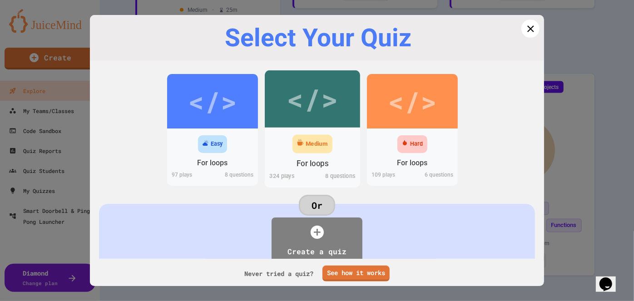
click at [300, 141] on div "Medium" at bounding box center [312, 144] width 40 height 19
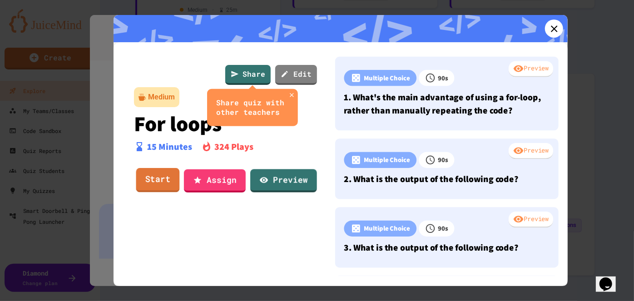
click at [148, 180] on link "Start" at bounding box center [158, 180] width 44 height 25
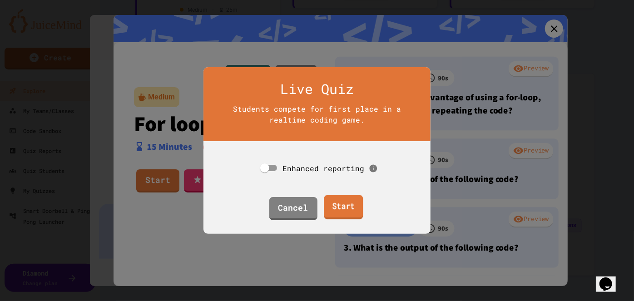
click at [339, 212] on link "Start" at bounding box center [343, 207] width 39 height 25
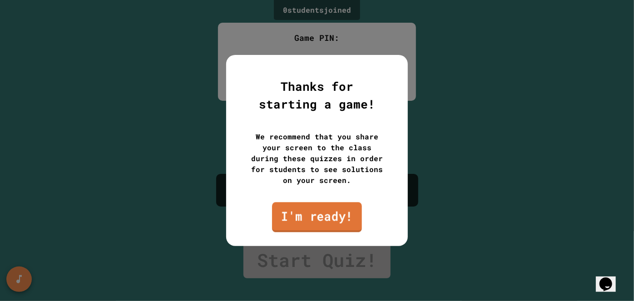
click at [339, 212] on link "I'm ready!" at bounding box center [317, 217] width 90 height 30
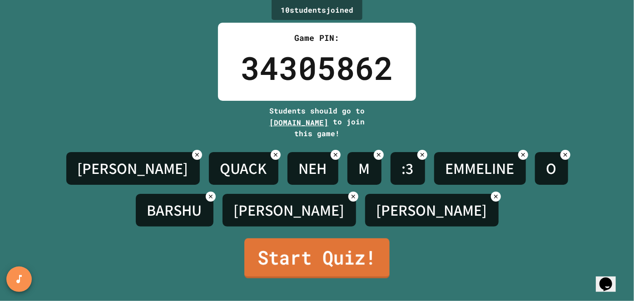
click at [322, 251] on link "Start Quiz!" at bounding box center [316, 258] width 145 height 40
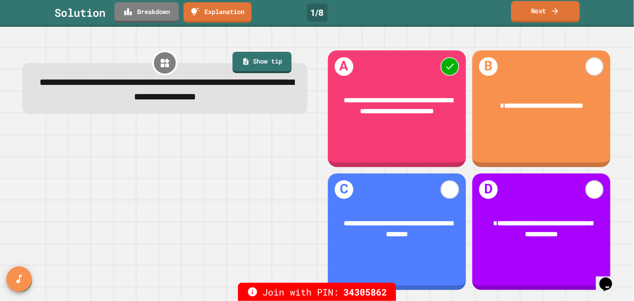
click at [524, 5] on link "Next" at bounding box center [545, 11] width 69 height 21
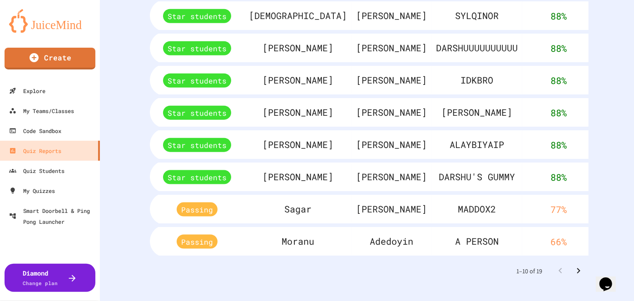
scroll to position [499, 0]
click at [577, 268] on icon "Go to next page" at bounding box center [578, 270] width 3 height 5
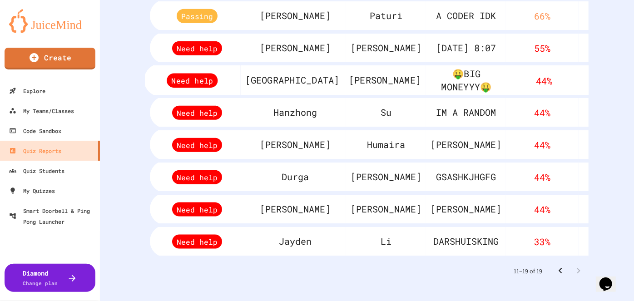
scroll to position [0, 0]
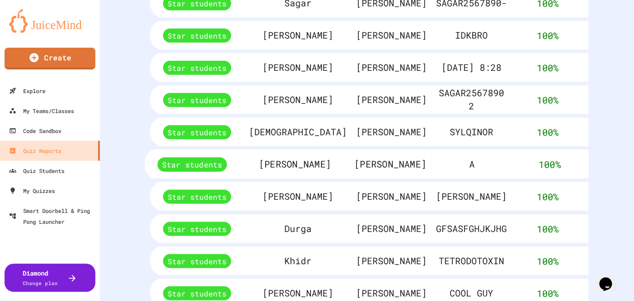
scroll to position [499, 0]
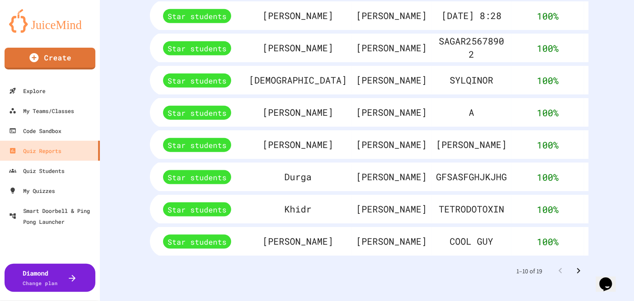
click at [576, 266] on icon "Go to next page" at bounding box center [578, 271] width 11 height 11
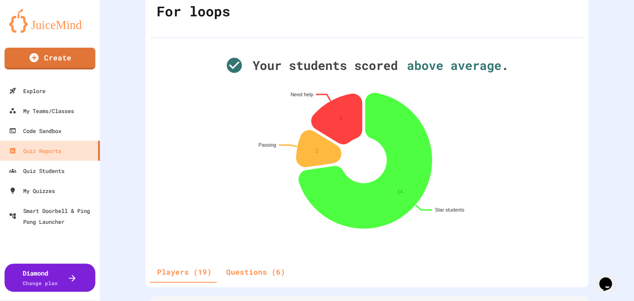
scroll to position [0, 0]
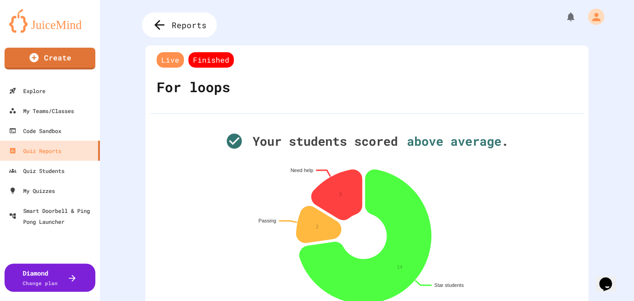
click at [178, 26] on span "Reports" at bounding box center [189, 25] width 35 height 12
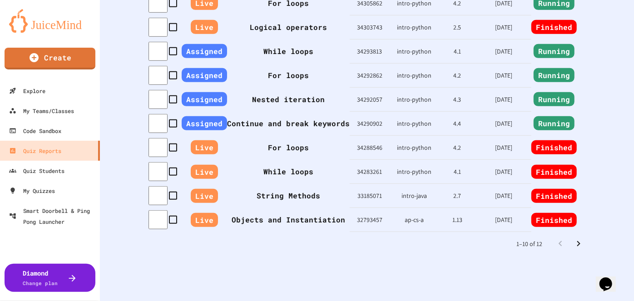
scroll to position [275, 0]
click at [498, 113] on td "9/29/25" at bounding box center [503, 123] width 55 height 24
